Goal: Task Accomplishment & Management: Use online tool/utility

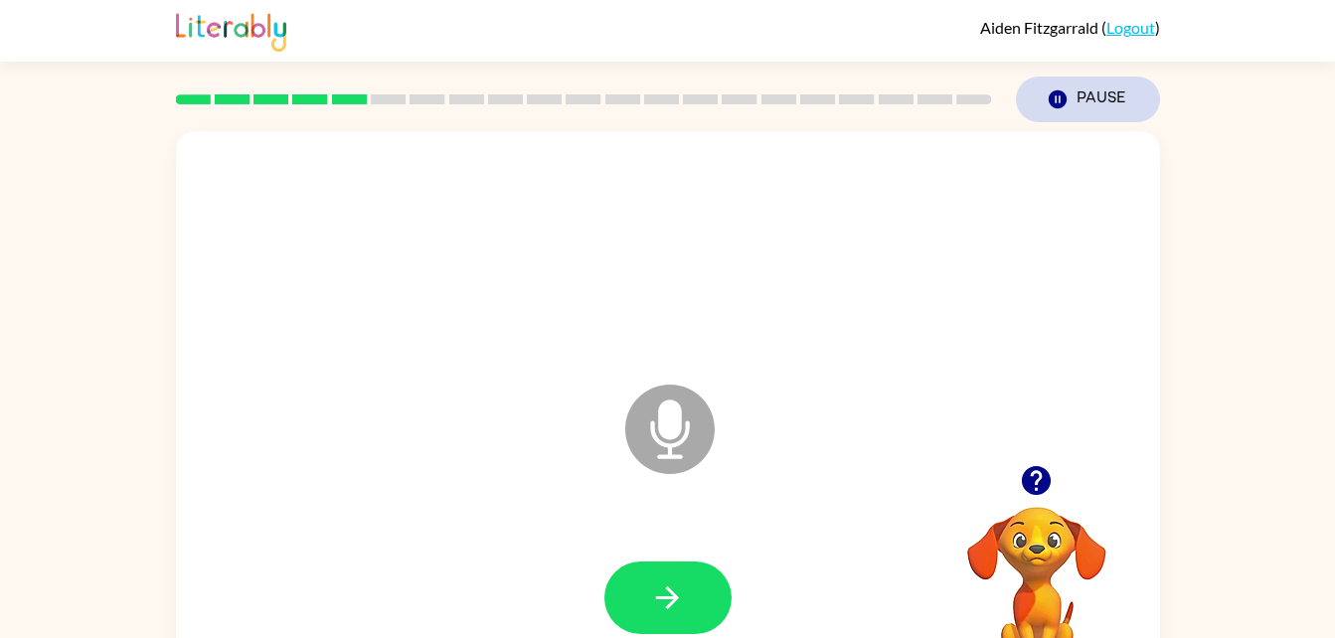
click at [1072, 87] on button "Pause Pause" at bounding box center [1088, 100] width 144 height 46
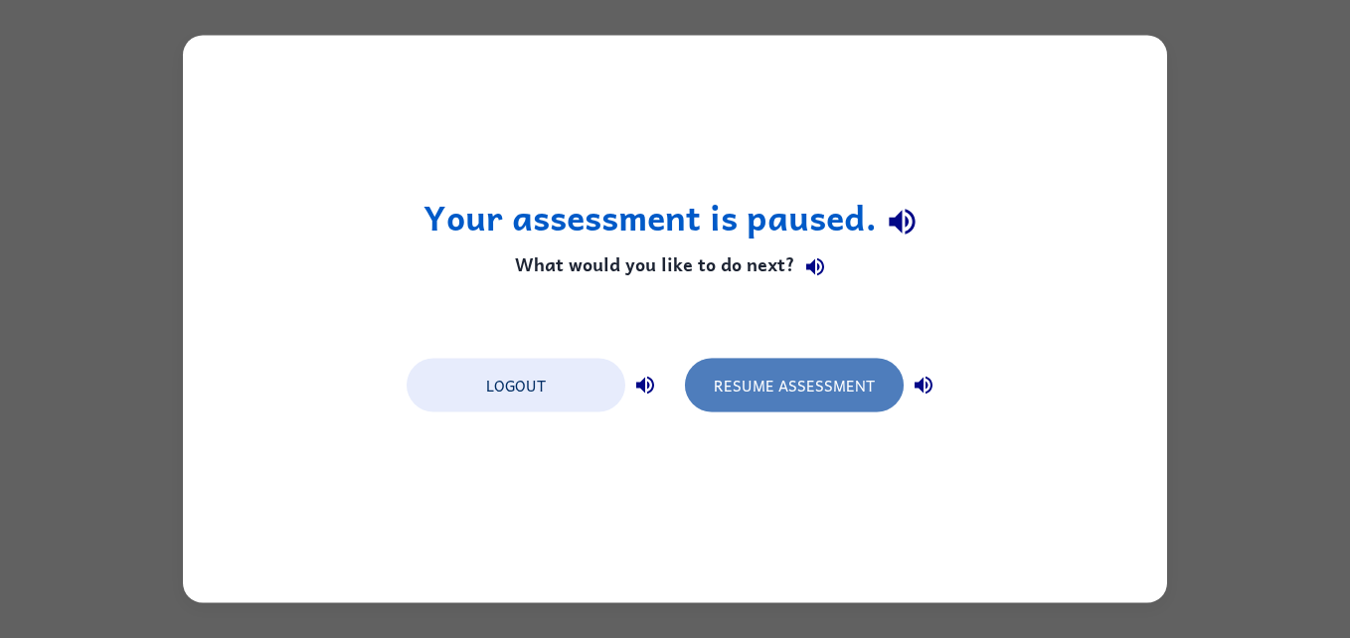
click at [797, 375] on button "Resume Assessment" at bounding box center [794, 386] width 219 height 54
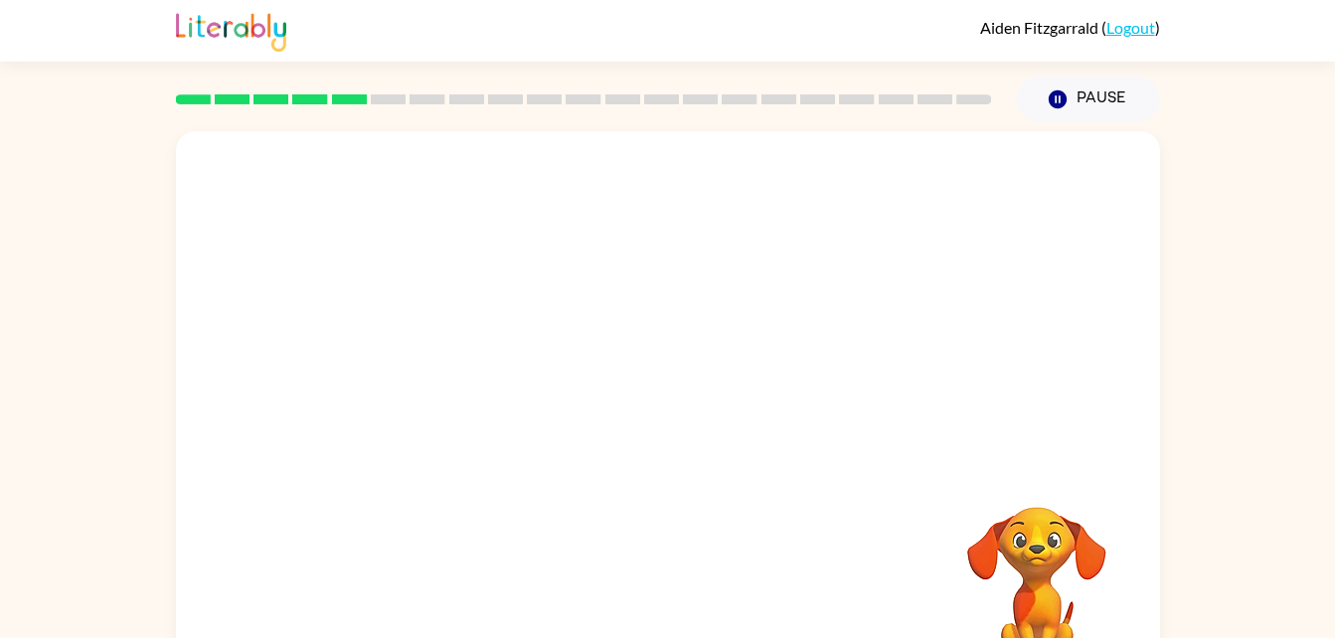
scroll to position [61, 0]
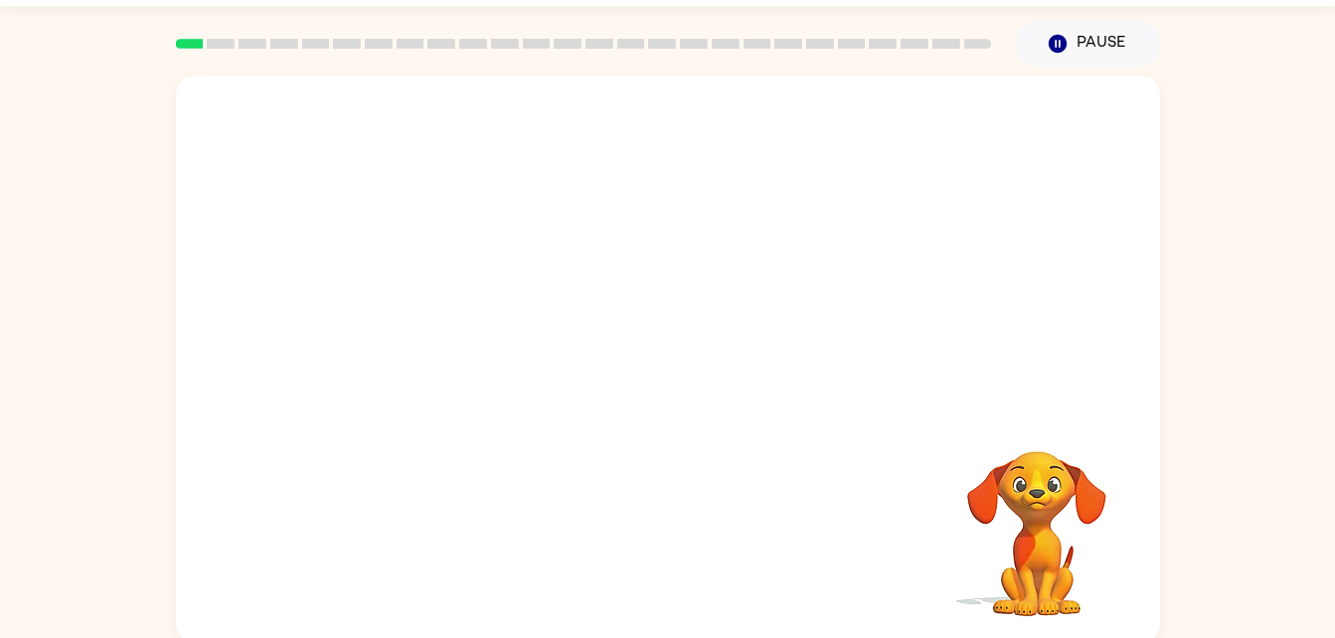
scroll to position [61, 0]
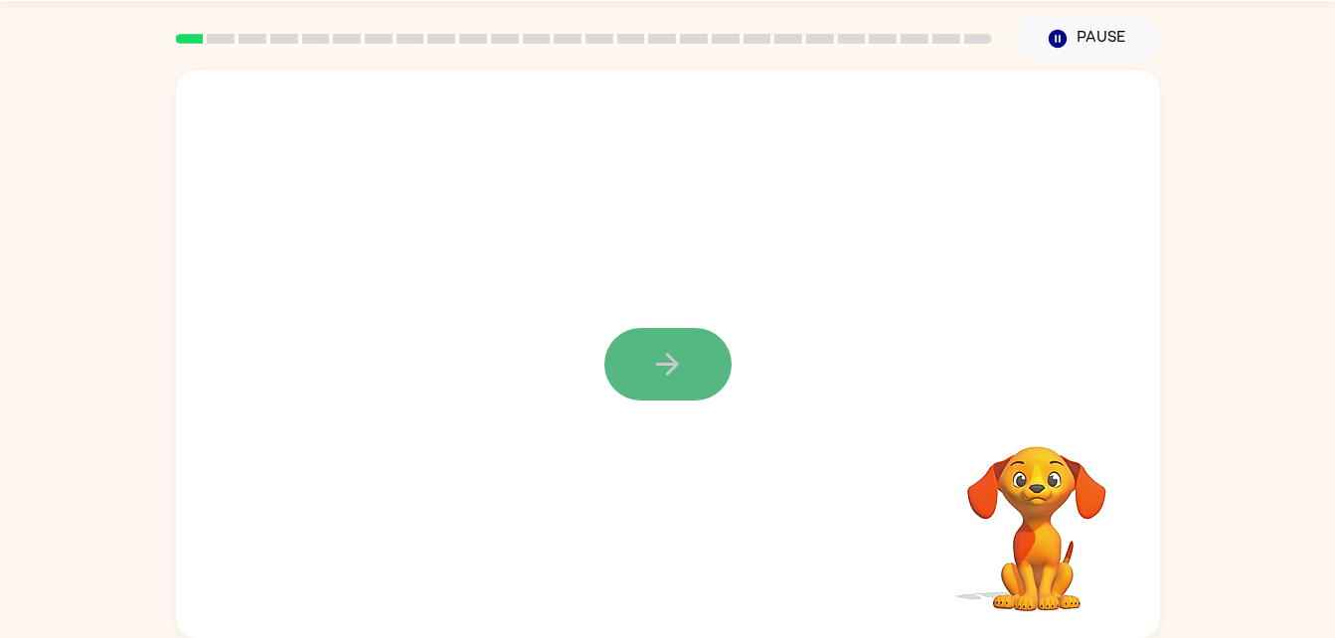
click at [649, 344] on button "button" at bounding box center [668, 364] width 127 height 73
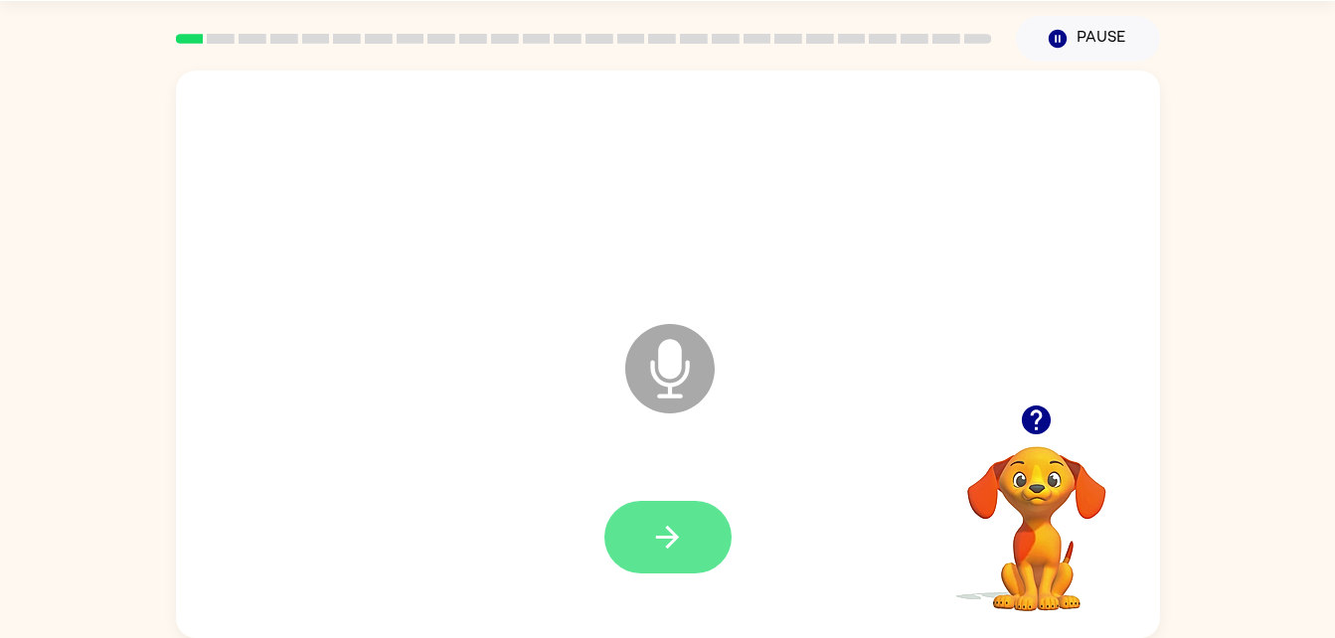
click at [681, 527] on icon "button" at bounding box center [667, 537] width 35 height 35
click at [694, 539] on button "button" at bounding box center [668, 537] width 127 height 73
